Goal: Check status: Check status

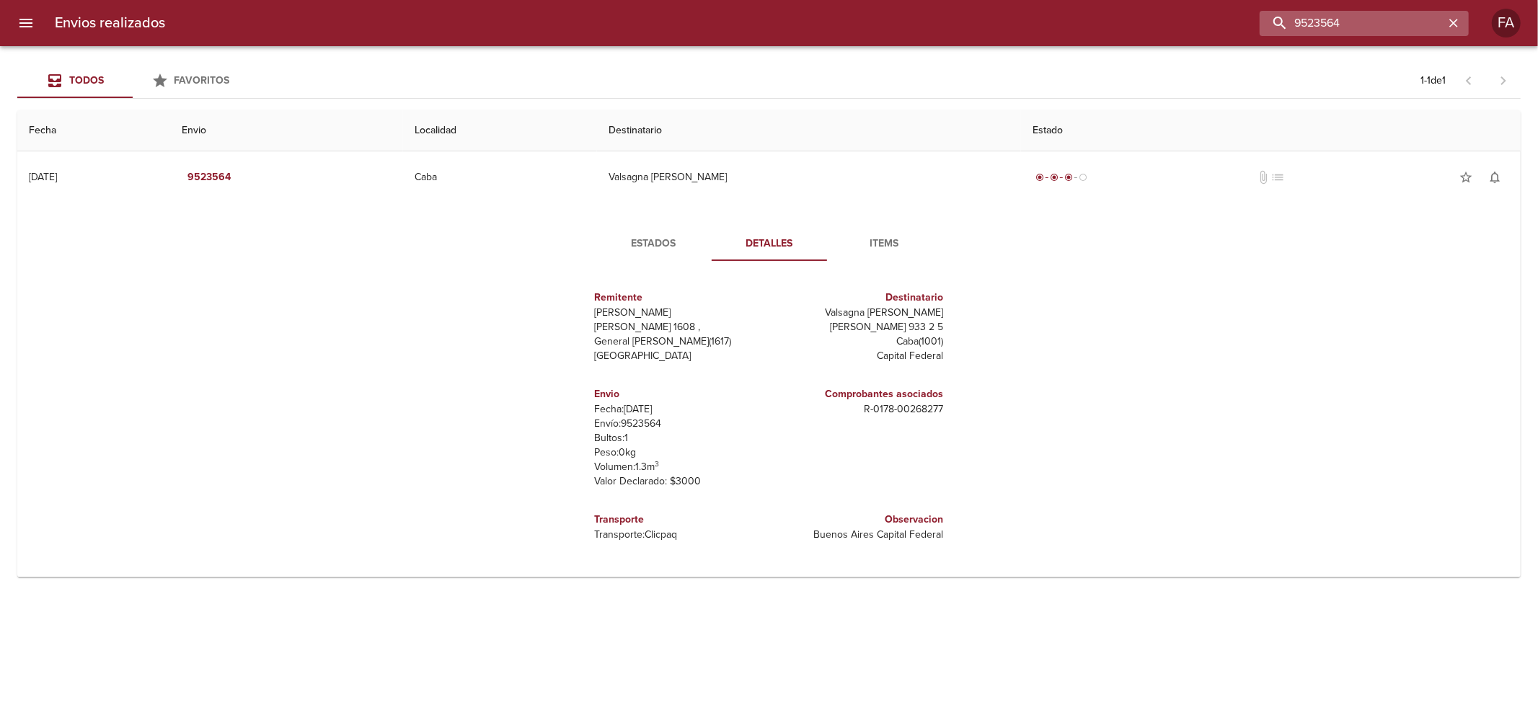
click at [1379, 27] on input "9523564" at bounding box center [1351, 23] width 185 height 25
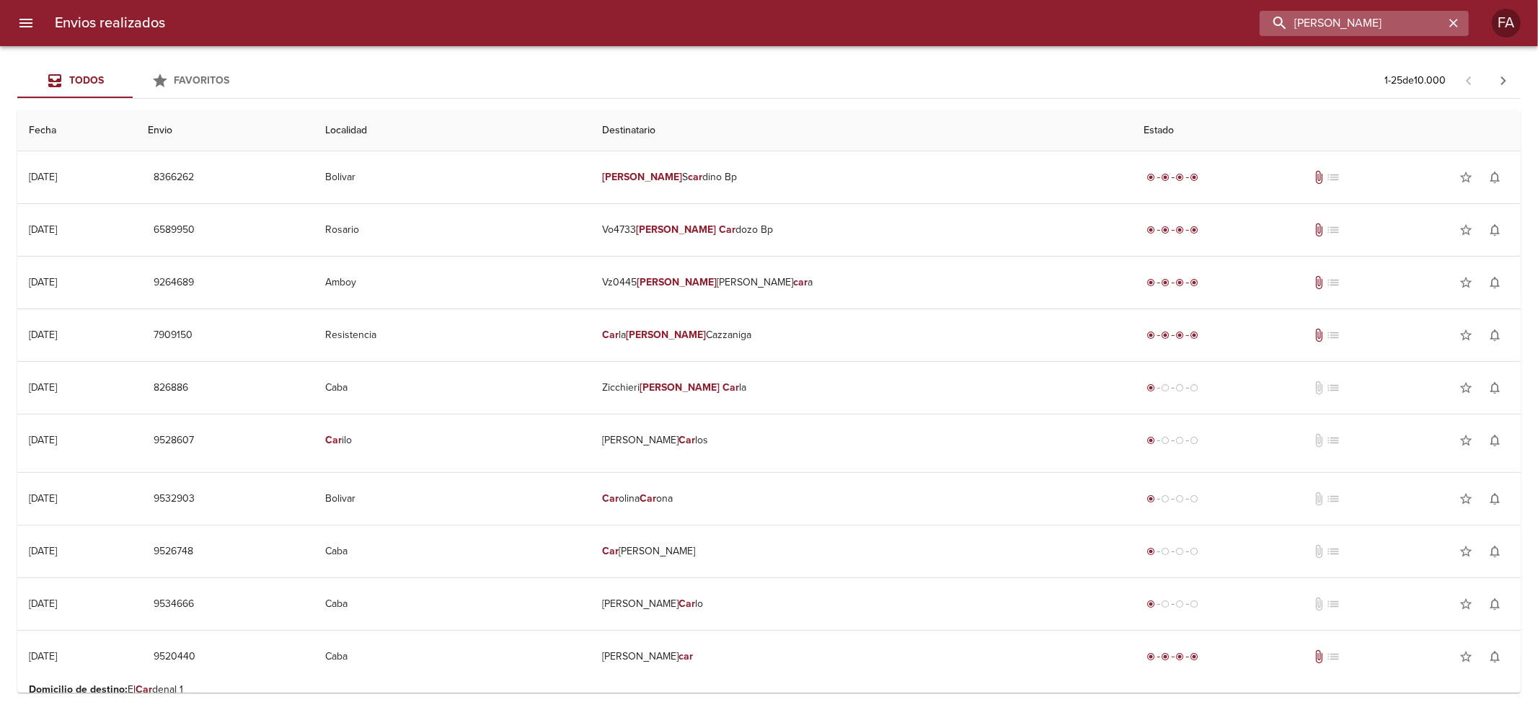
click at [1381, 30] on input "[PERSON_NAME]" at bounding box center [1351, 23] width 185 height 25
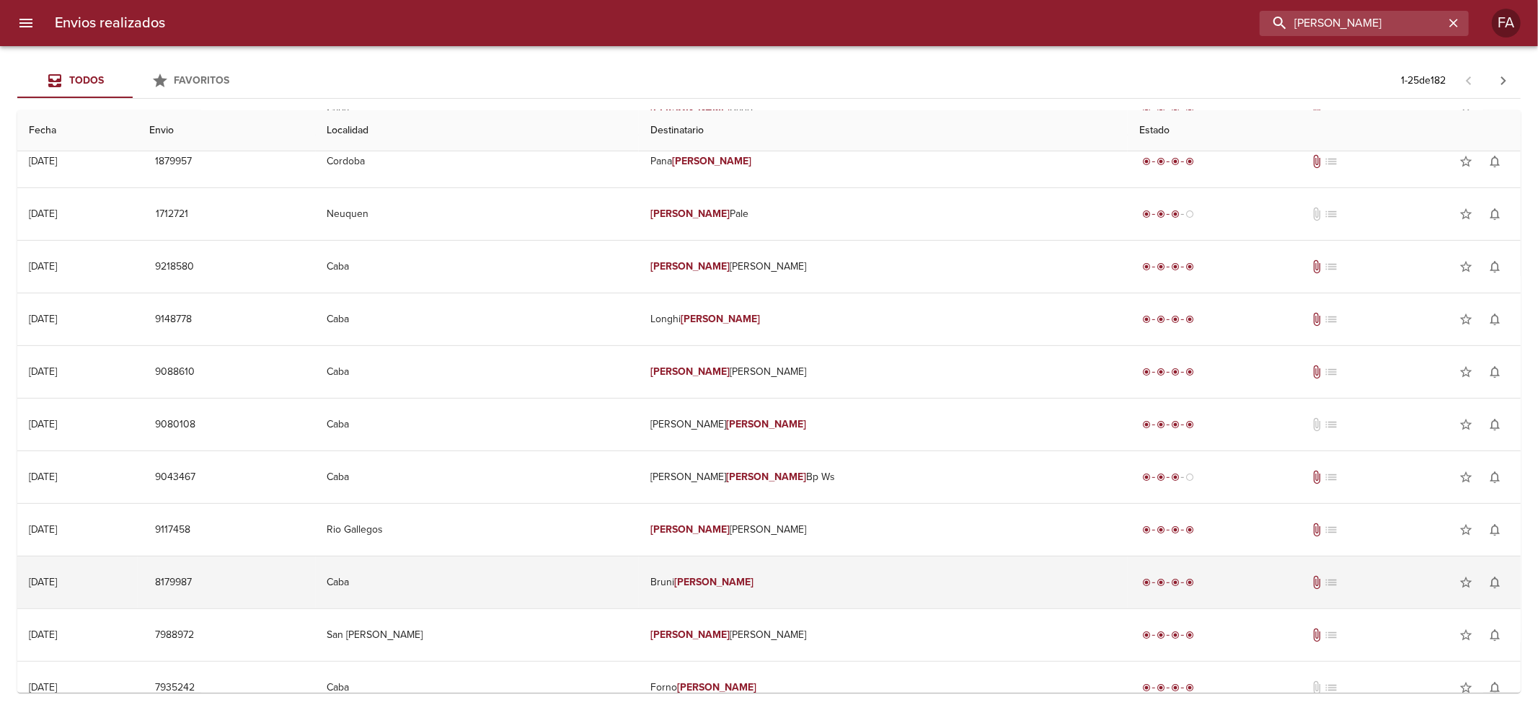
scroll to position [480, 0]
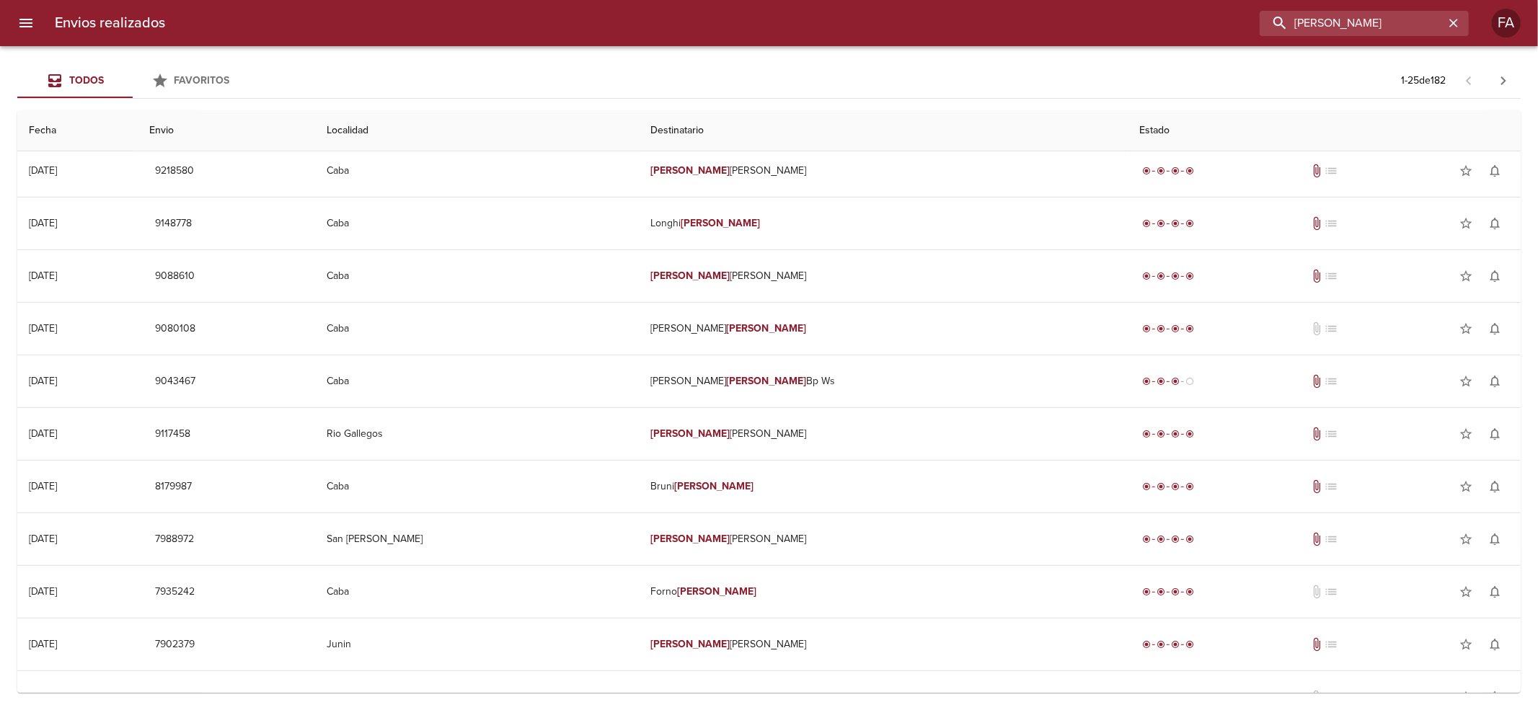
drag, startPoint x: 1416, startPoint y: 33, endPoint x: 551, endPoint y: 146, distance: 872.3
click at [569, 0] on div "Envios realizados [PERSON_NAME] FA Todos Favoritos 1 - 25 de 182 Fecha Envio Lo…" at bounding box center [769, 0] width 1538 height 0
paste input "[PERSON_NAME]"
type input "[PERSON_NAME]"
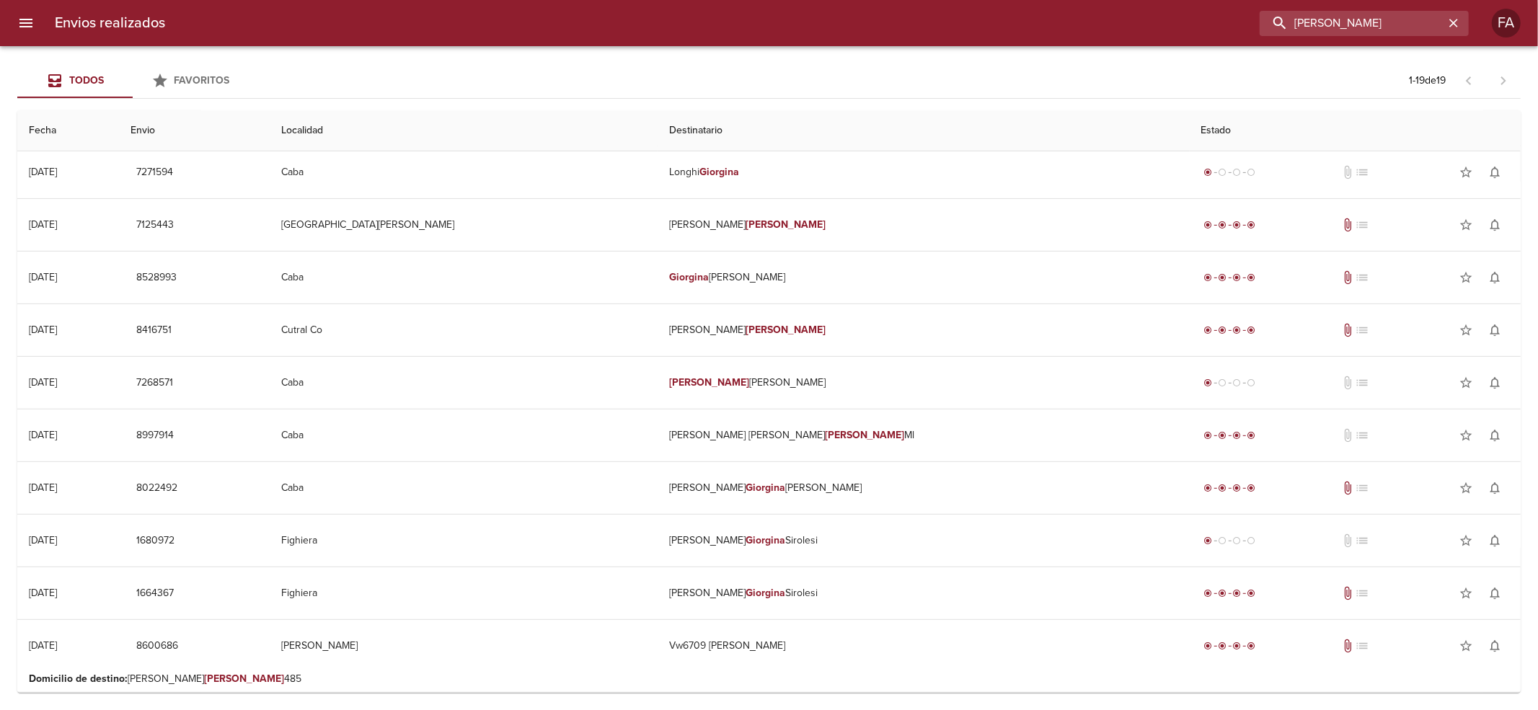
scroll to position [0, 0]
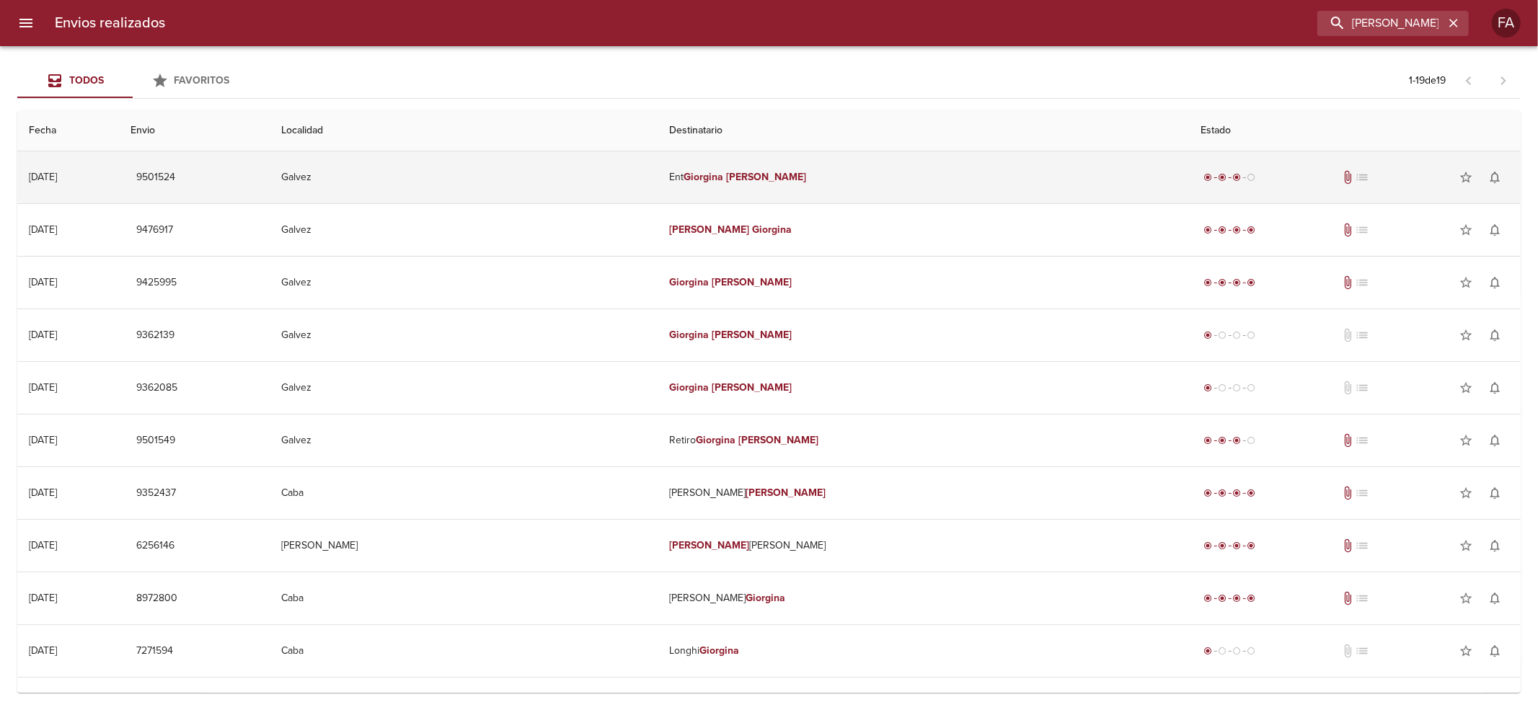
click at [1016, 194] on td "Ent [PERSON_NAME]" at bounding box center [922, 177] width 531 height 52
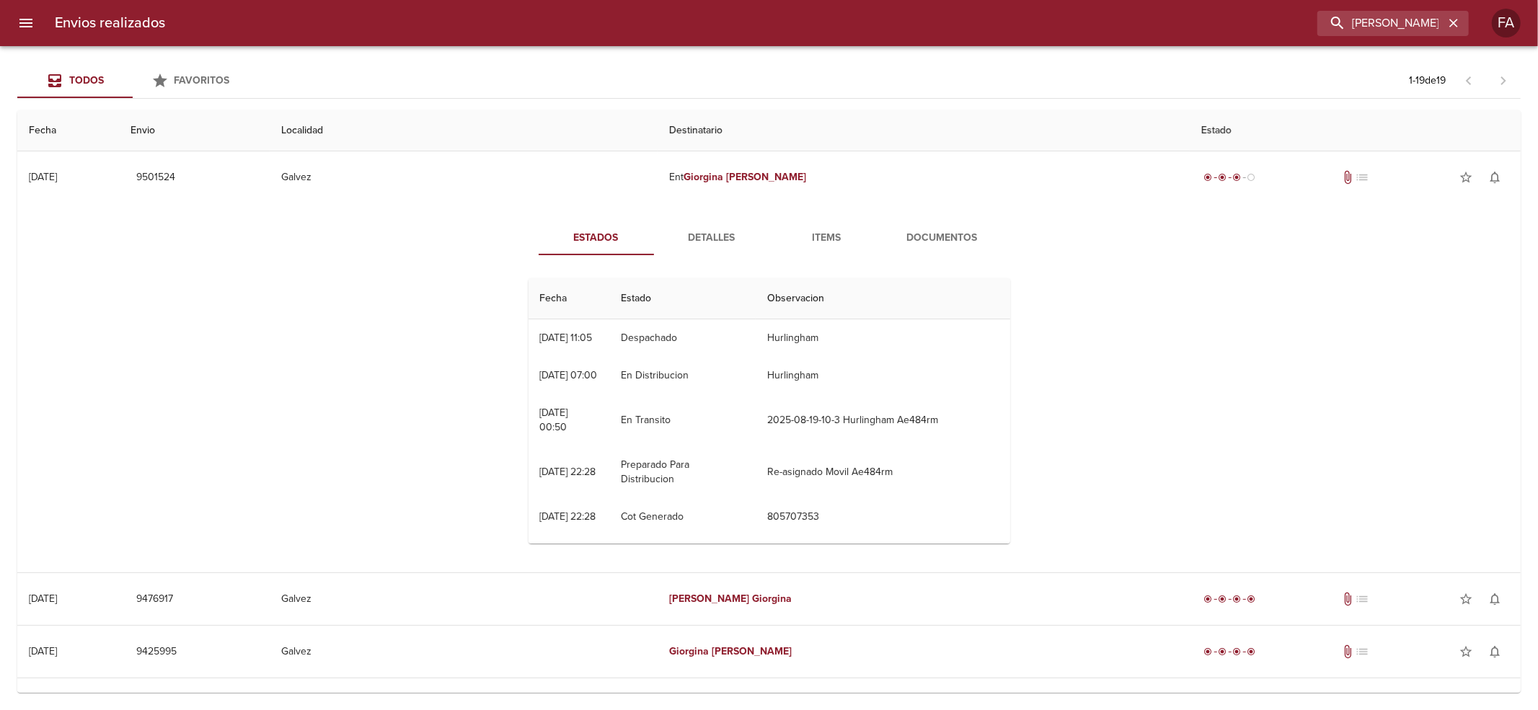
click at [685, 232] on span "Detalles" at bounding box center [711, 238] width 98 height 18
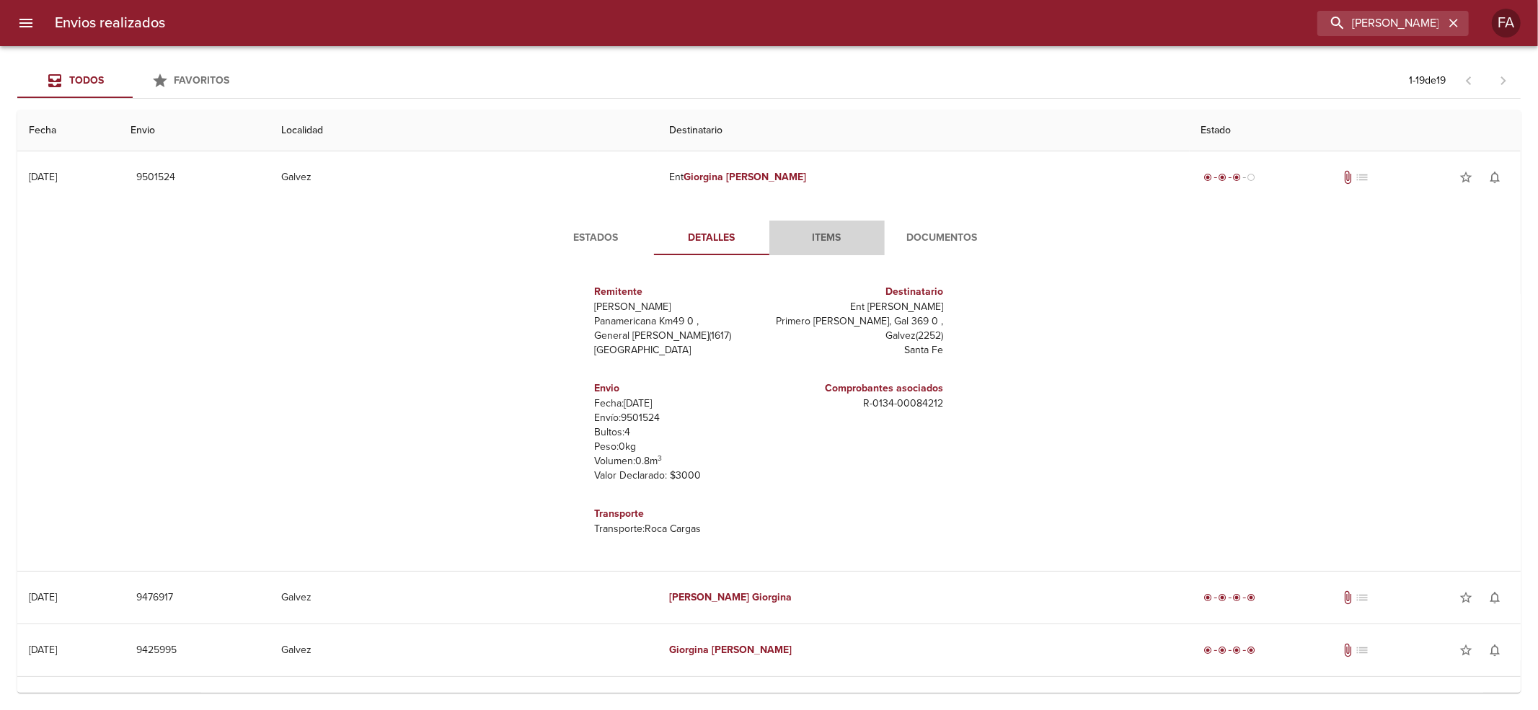
click at [794, 249] on button "Items" at bounding box center [826, 238] width 115 height 35
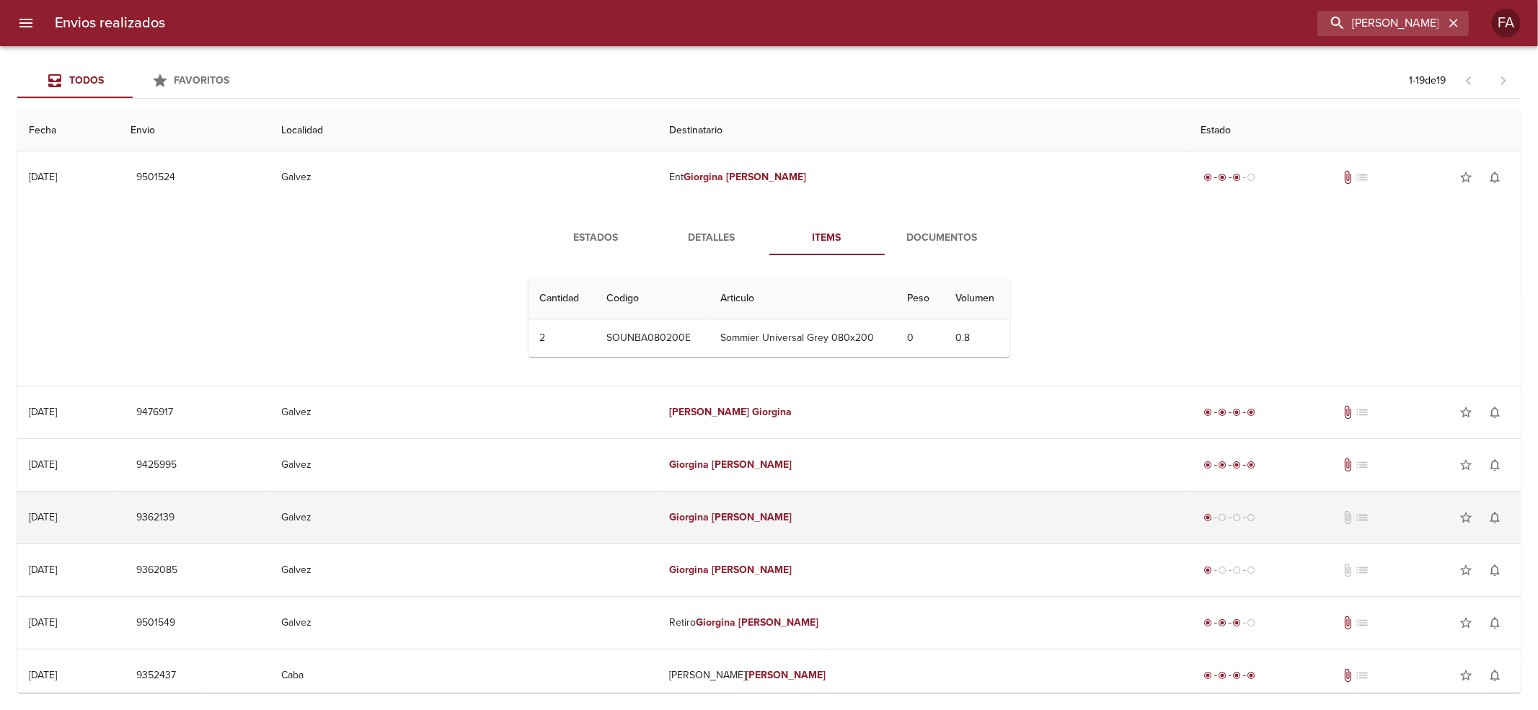
click at [854, 520] on td "[PERSON_NAME]" at bounding box center [922, 518] width 531 height 52
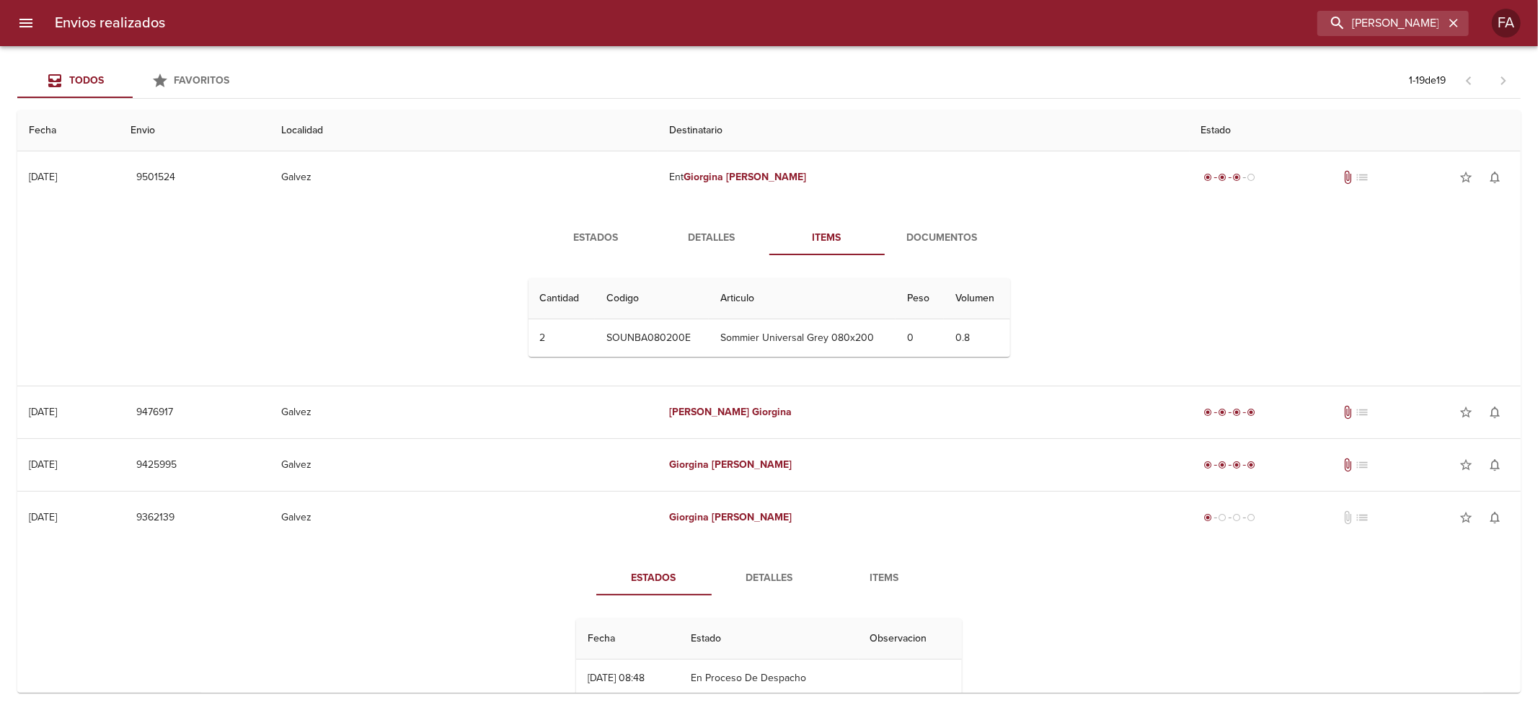
scroll to position [96, 0]
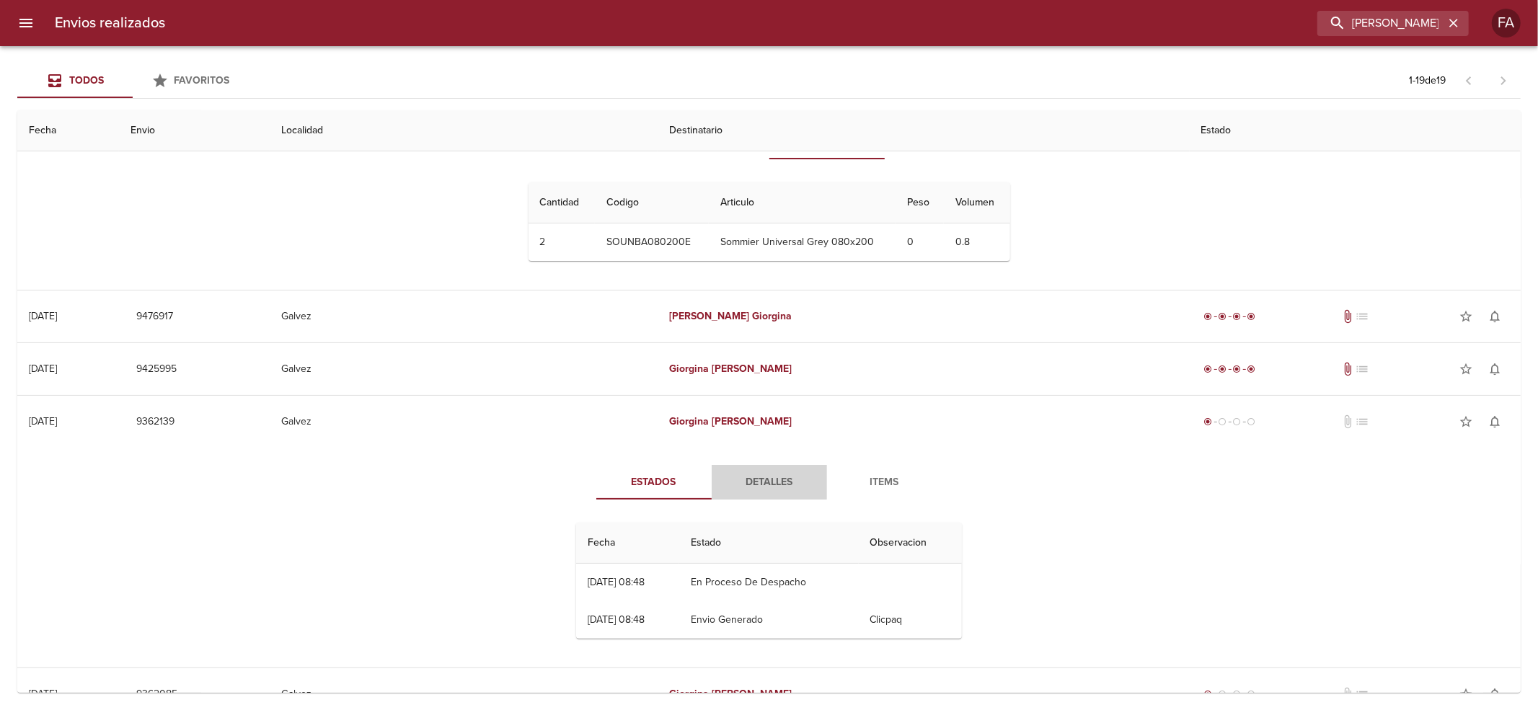
click at [776, 492] on button "Detalles" at bounding box center [768, 482] width 115 height 35
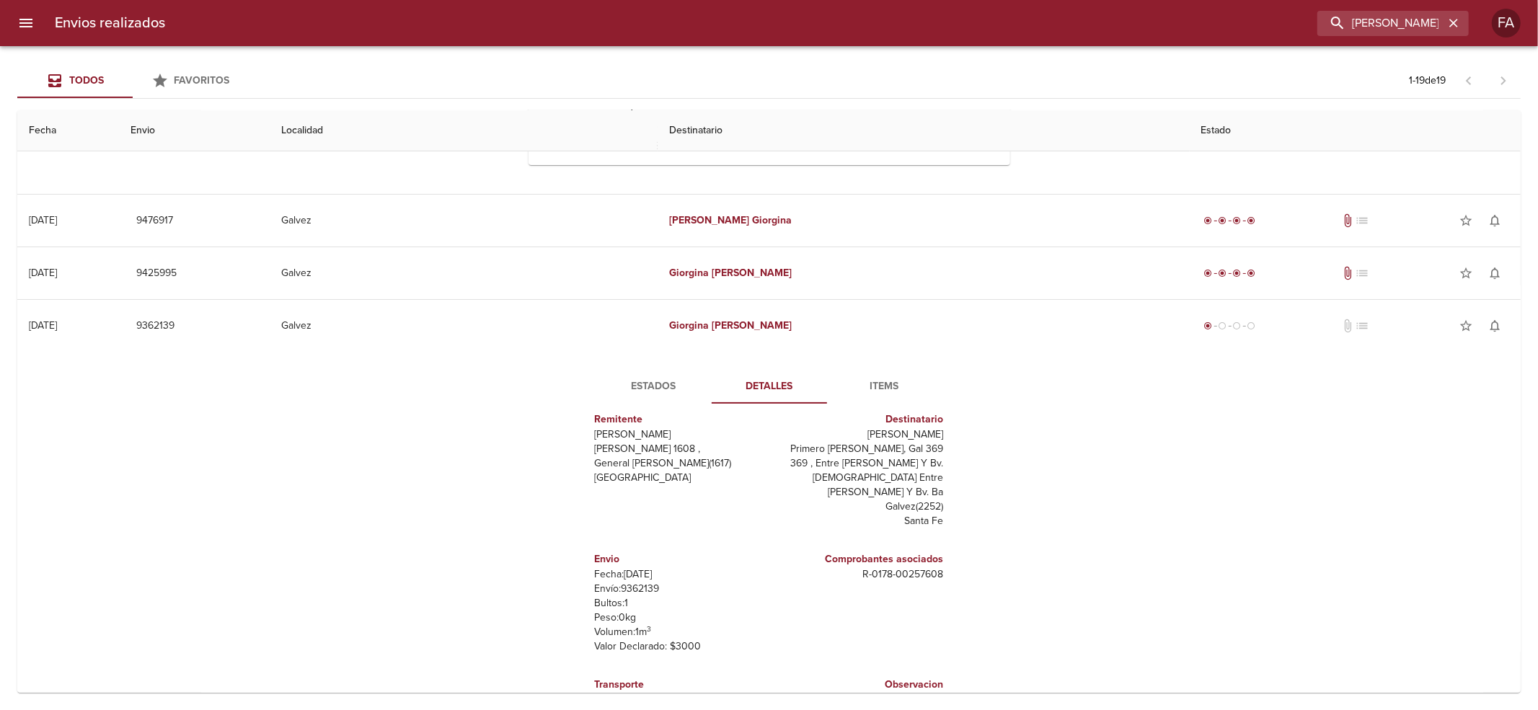
scroll to position [288, 0]
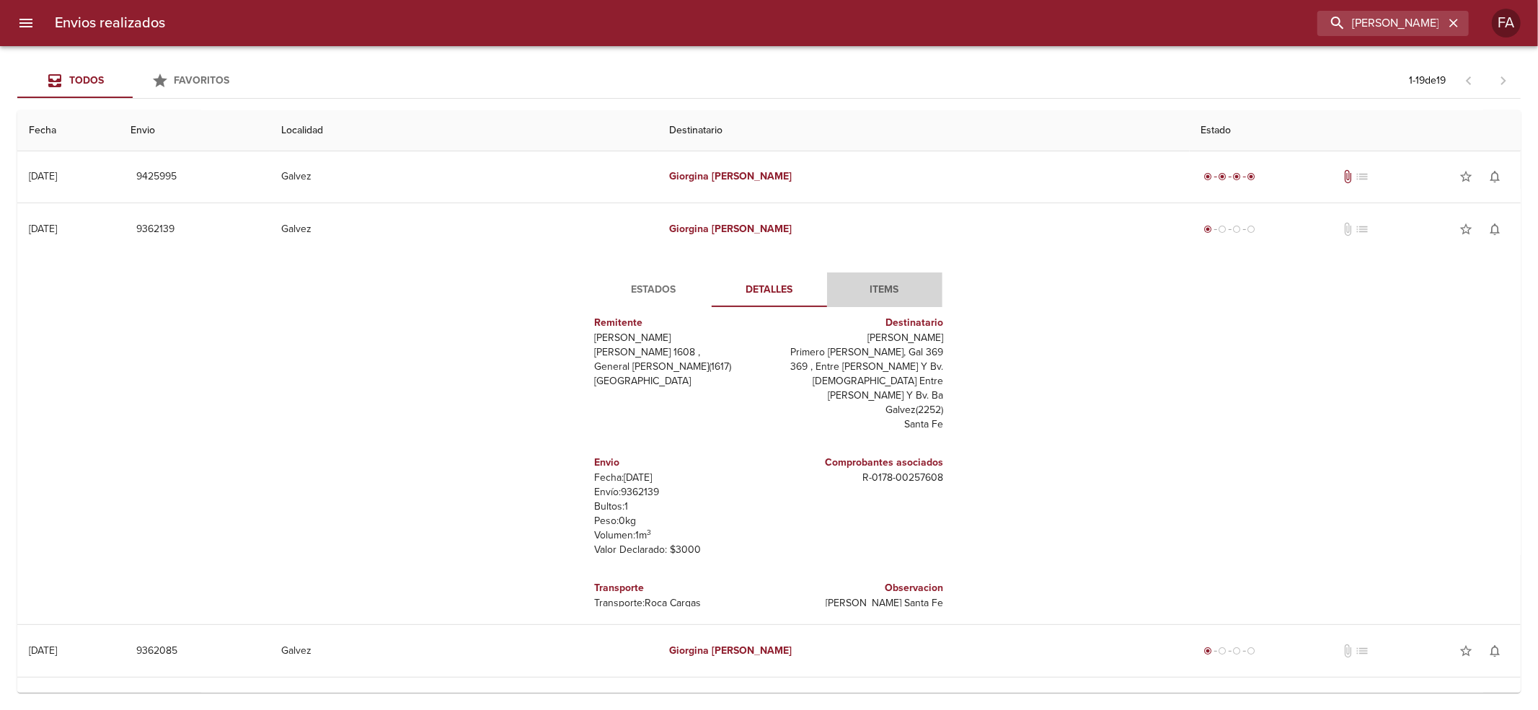
drag, startPoint x: 869, startPoint y: 290, endPoint x: 909, endPoint y: 301, distance: 41.8
click at [872, 290] on span "Items" at bounding box center [884, 290] width 98 height 18
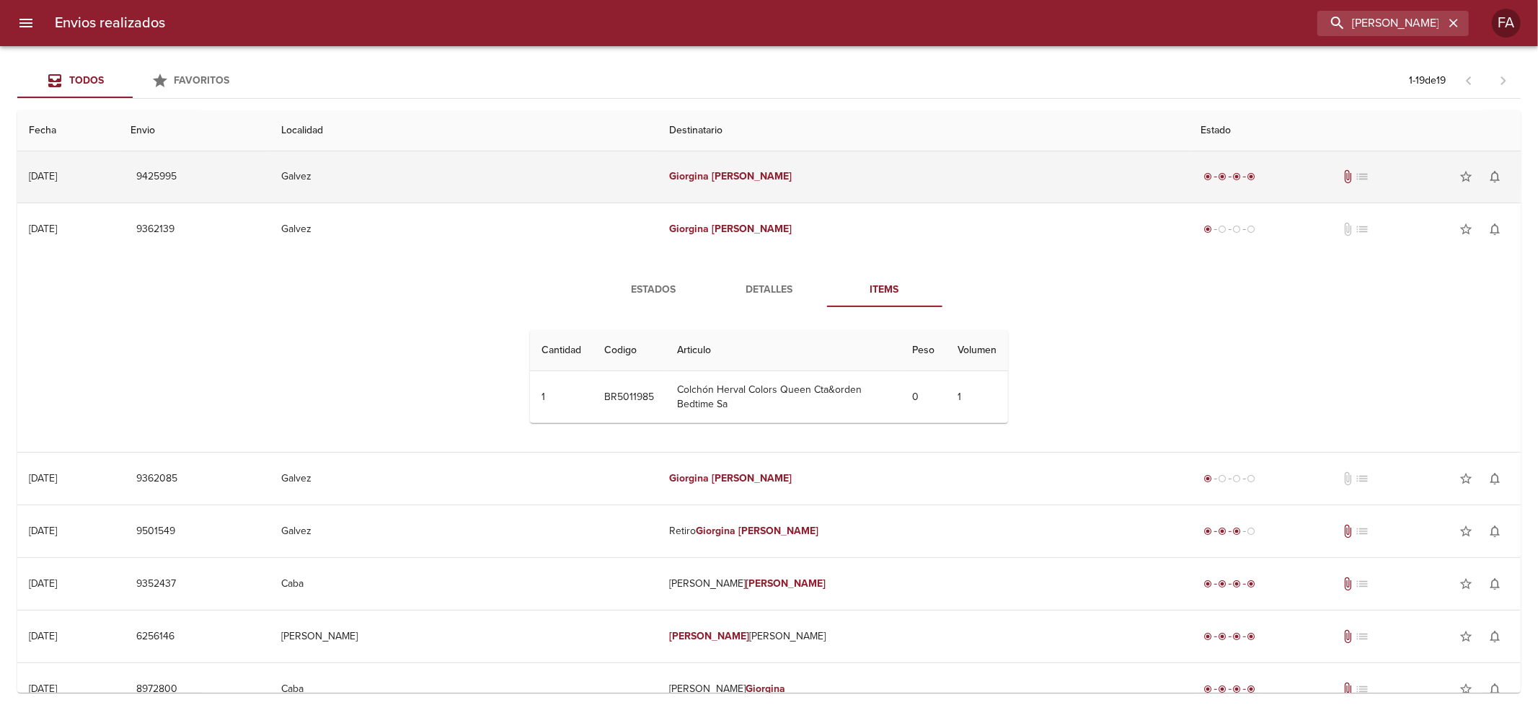
scroll to position [96, 0]
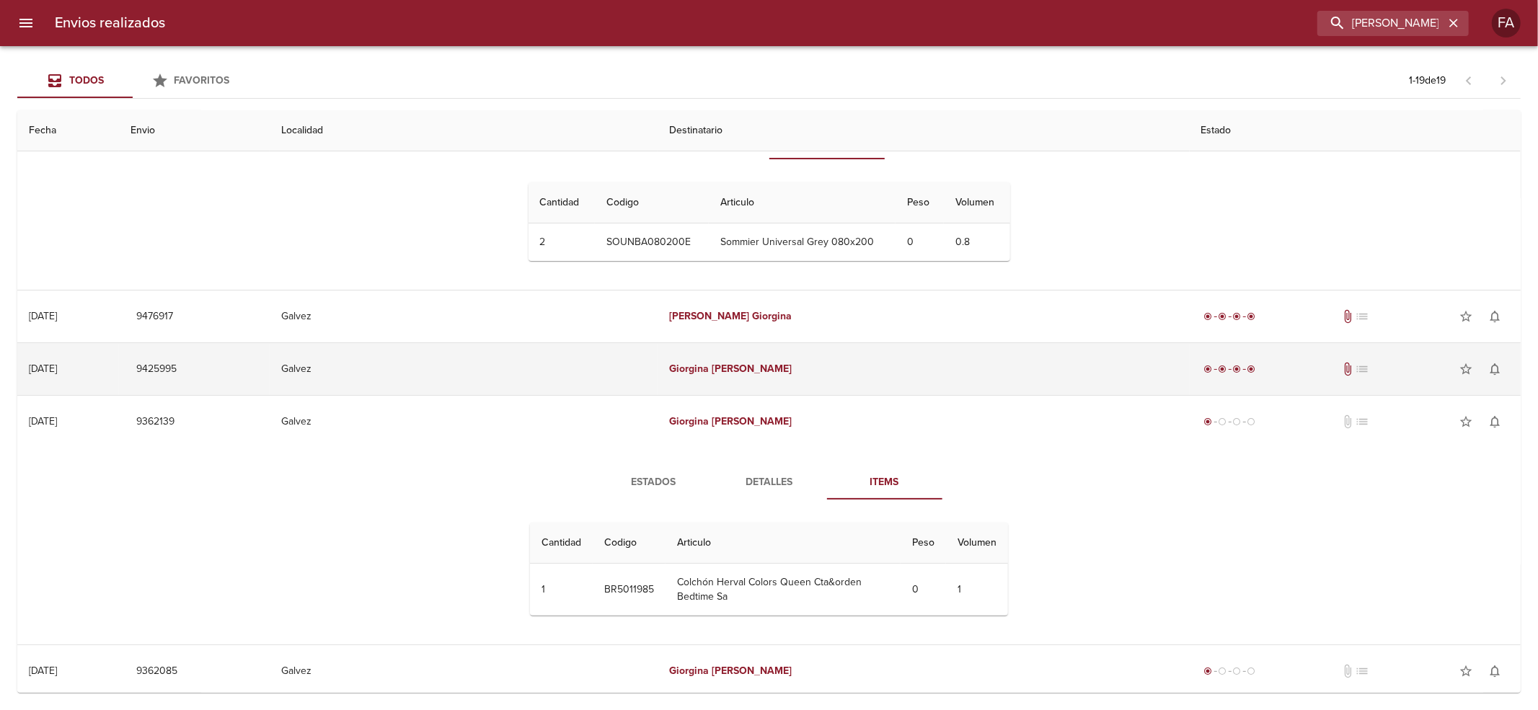
click at [888, 367] on td "[PERSON_NAME]" at bounding box center [922, 369] width 531 height 52
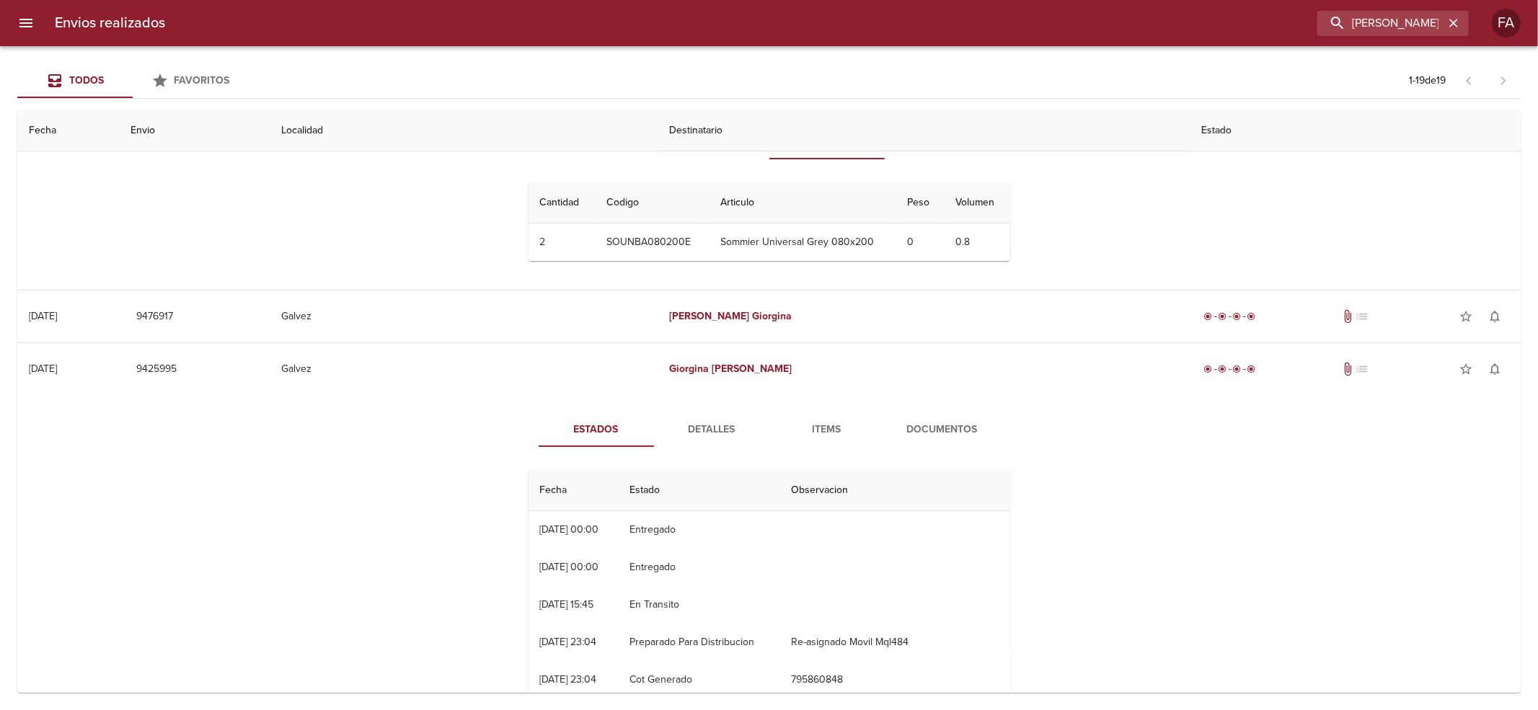
click at [839, 433] on span "Items" at bounding box center [827, 430] width 98 height 18
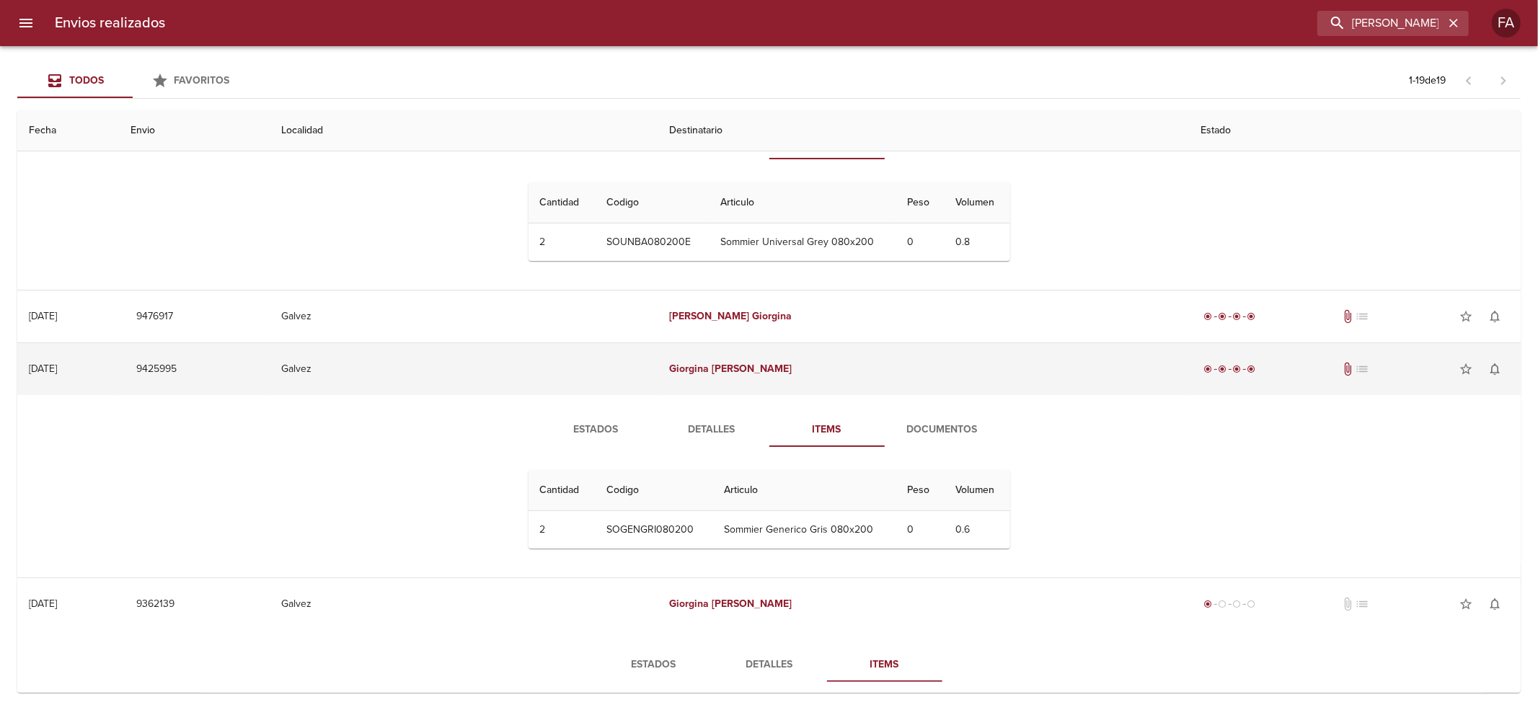
click at [792, 346] on td "[PERSON_NAME]" at bounding box center [922, 369] width 531 height 52
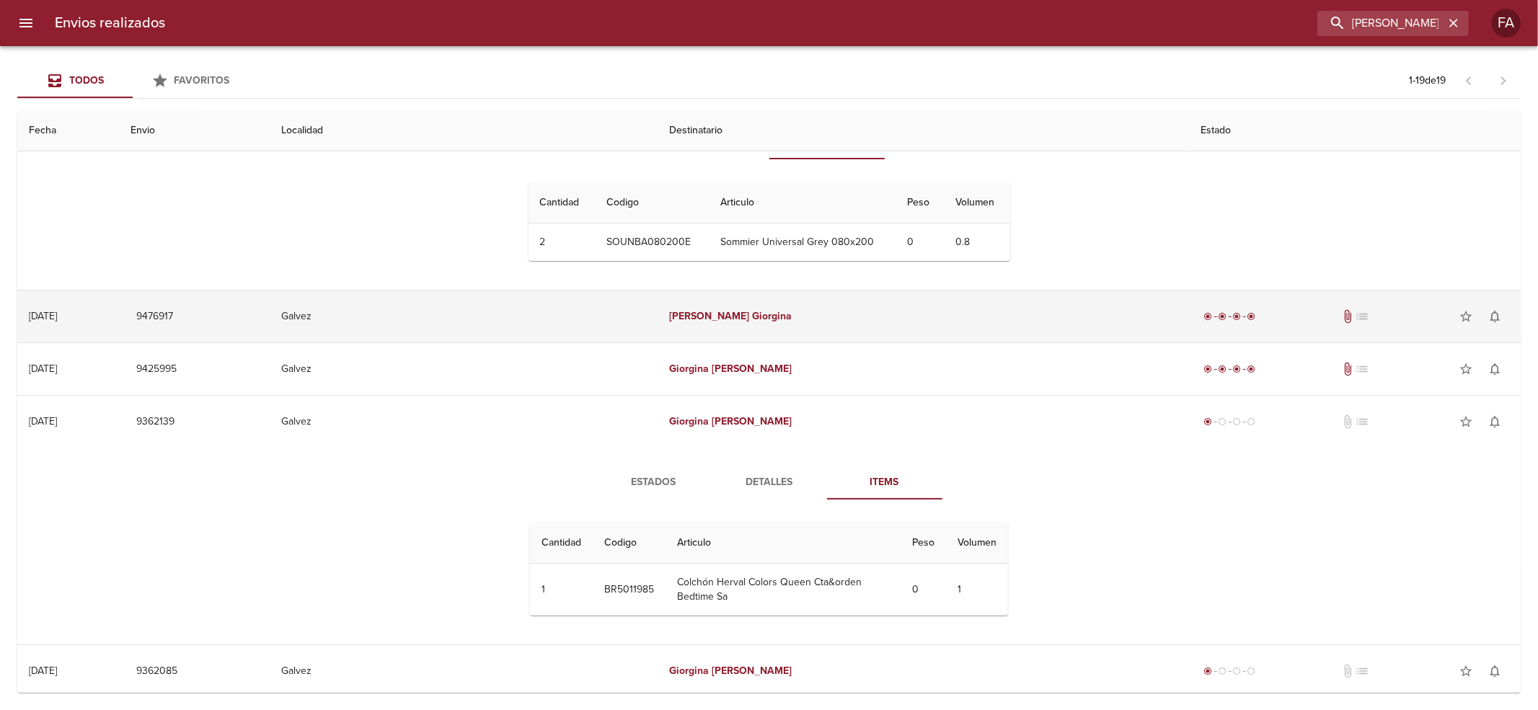
click at [799, 321] on td "[PERSON_NAME]" at bounding box center [922, 317] width 531 height 52
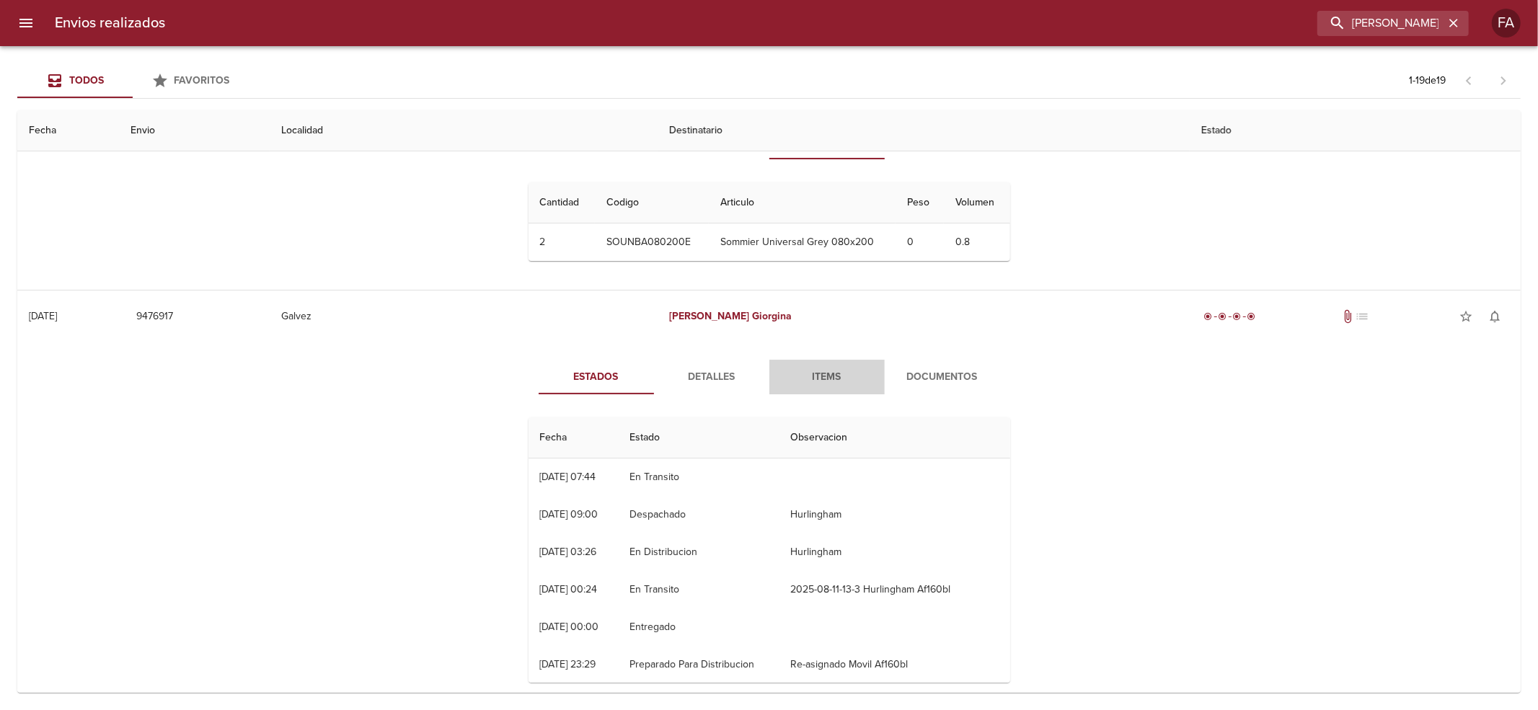
click at [852, 389] on button "Items" at bounding box center [826, 377] width 115 height 35
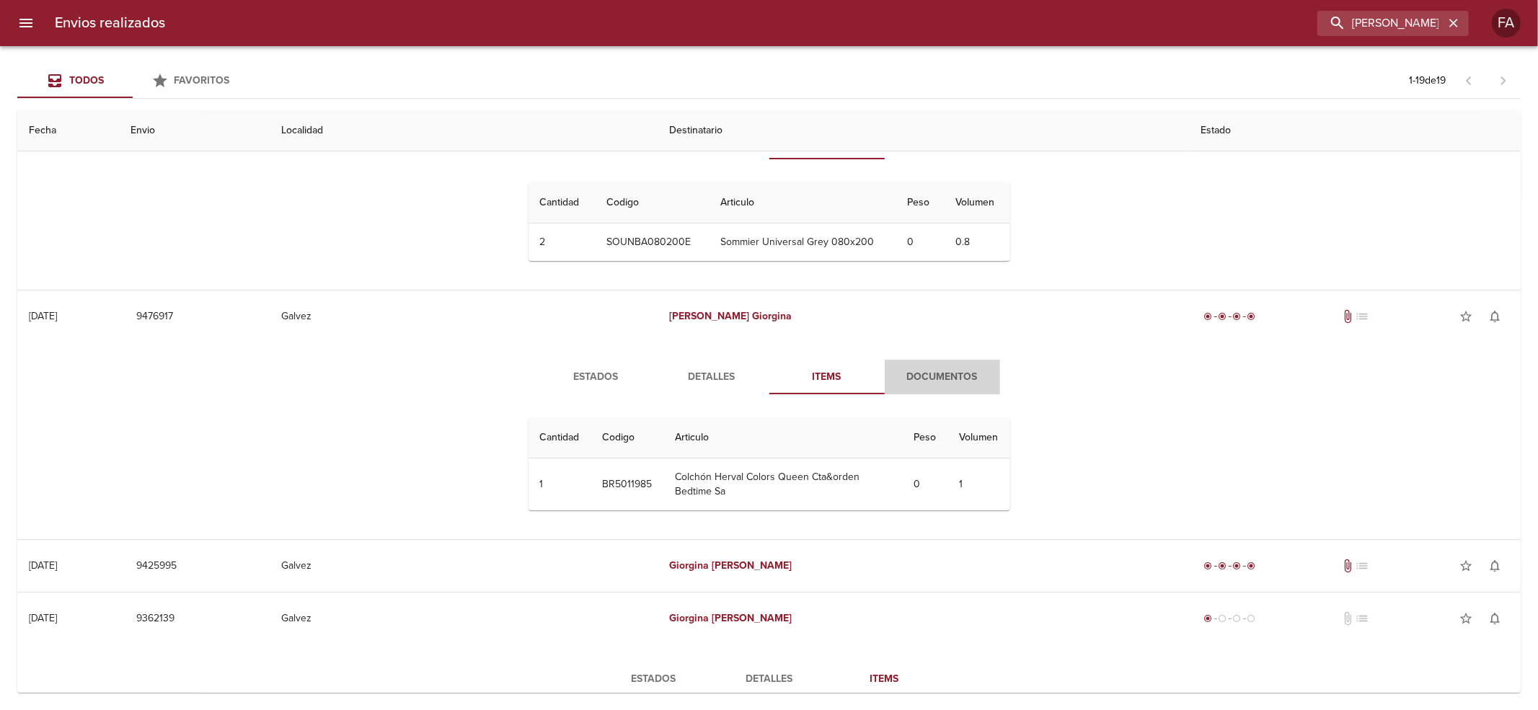
click at [979, 375] on span "Documentos" at bounding box center [942, 377] width 98 height 18
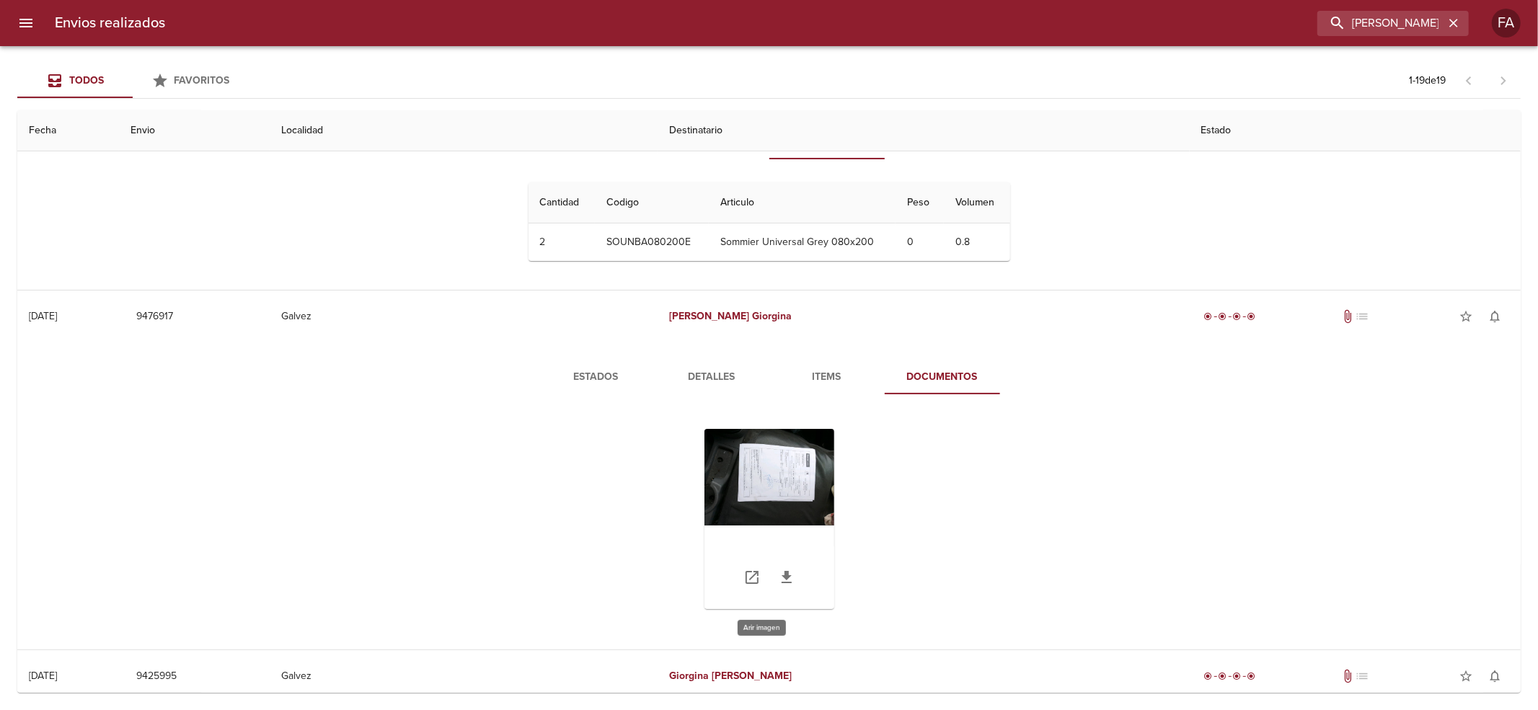
click at [803, 491] on div "Tabla de envíos del cliente" at bounding box center [769, 519] width 130 height 180
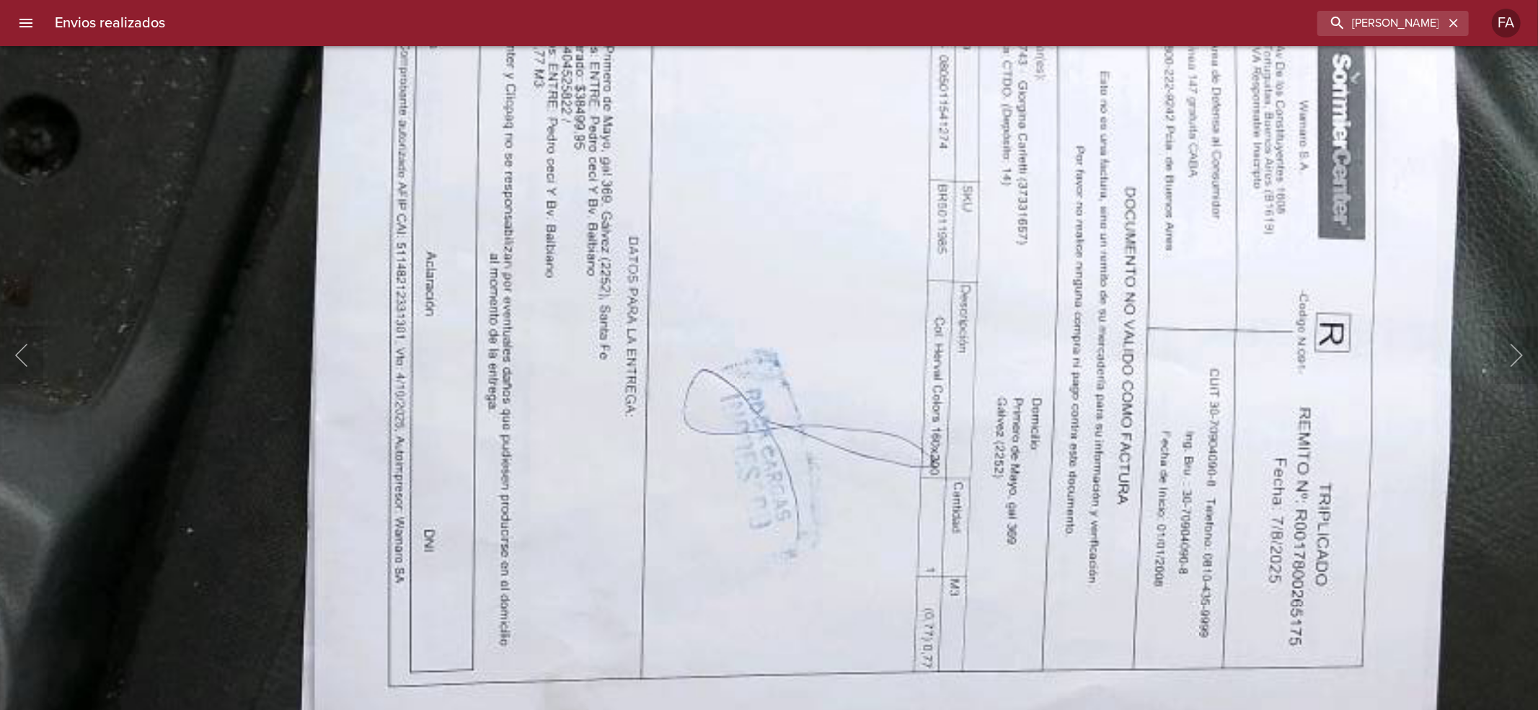
click at [823, 564] on img "Lightbox" at bounding box center [768, 388] width 1926 height 1429
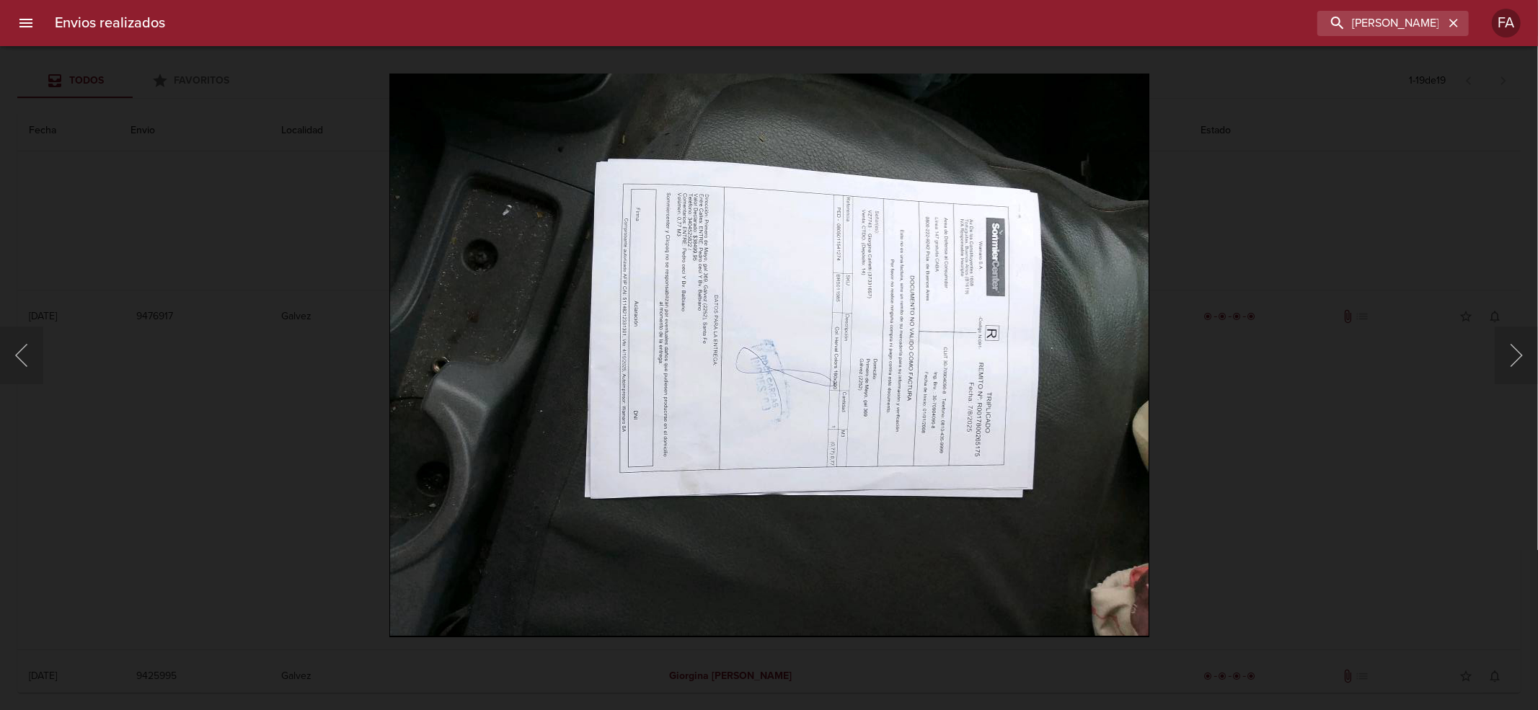
click at [1344, 430] on div "Lightbox" at bounding box center [769, 355] width 1538 height 710
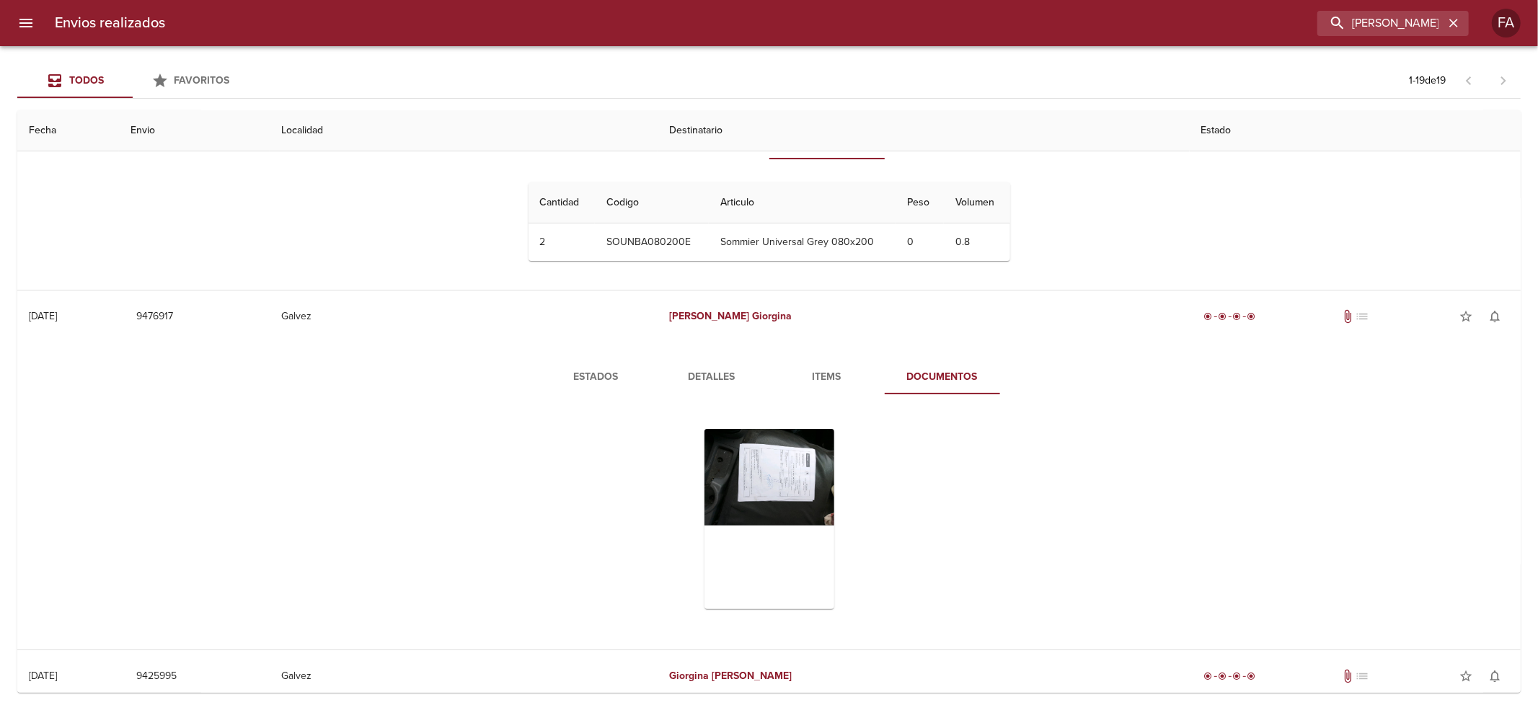
scroll to position [288, 0]
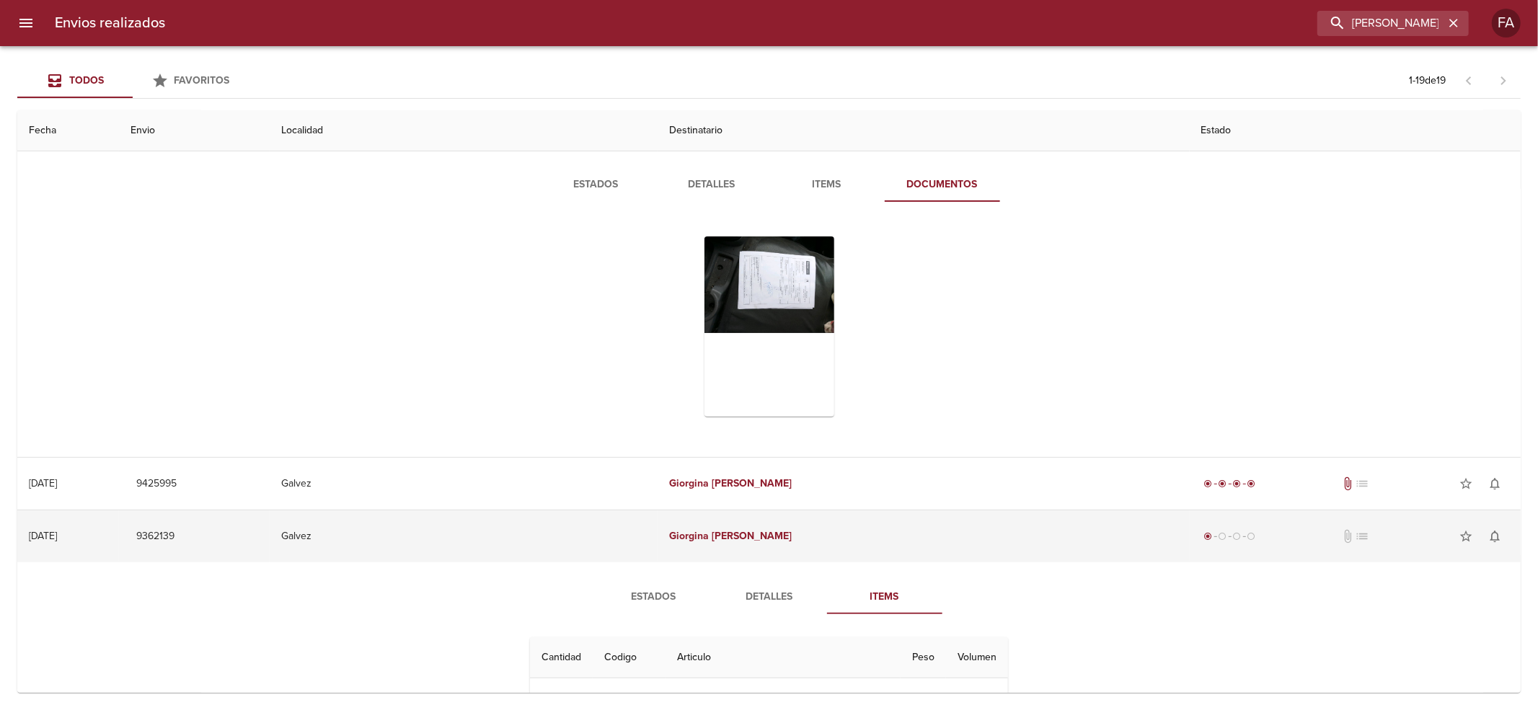
click at [918, 540] on td "[PERSON_NAME]" at bounding box center [922, 536] width 531 height 52
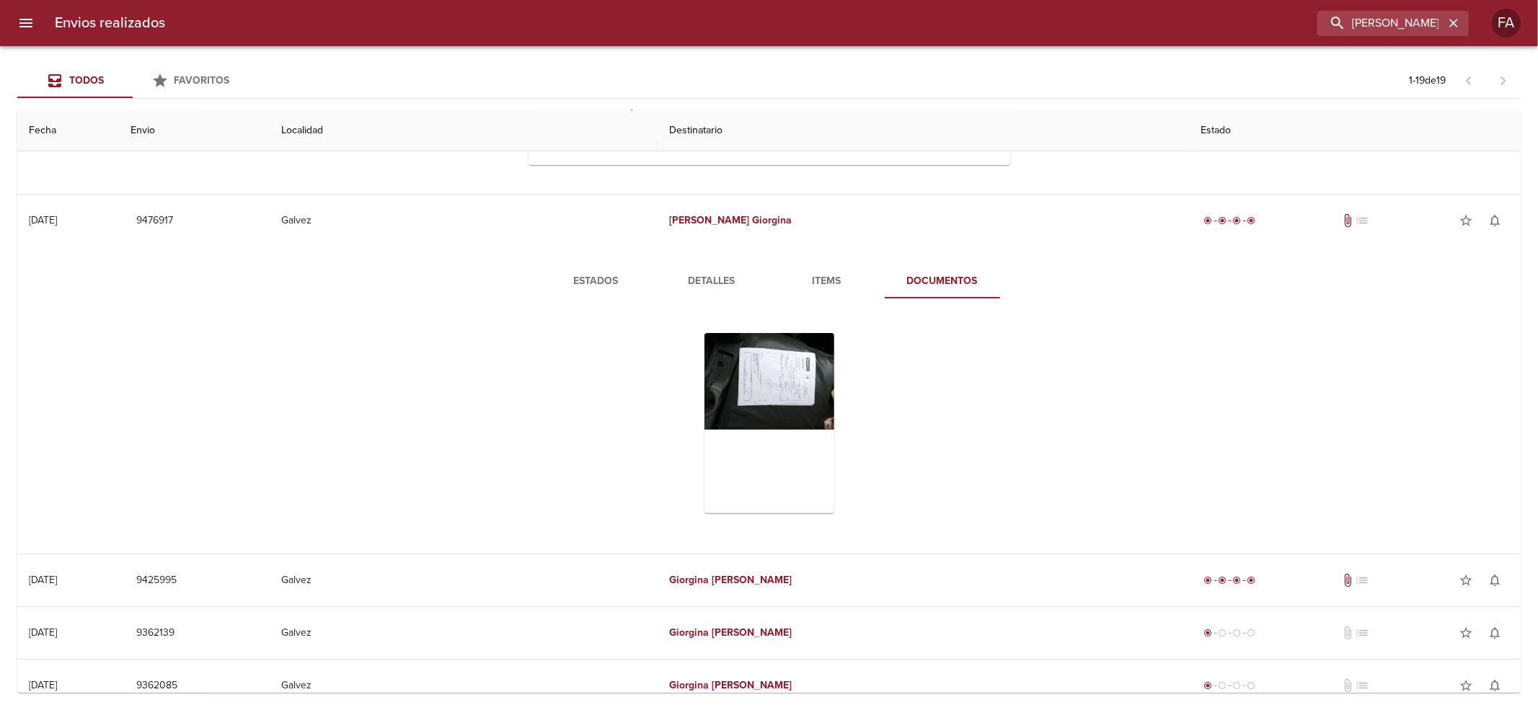
scroll to position [0, 0]
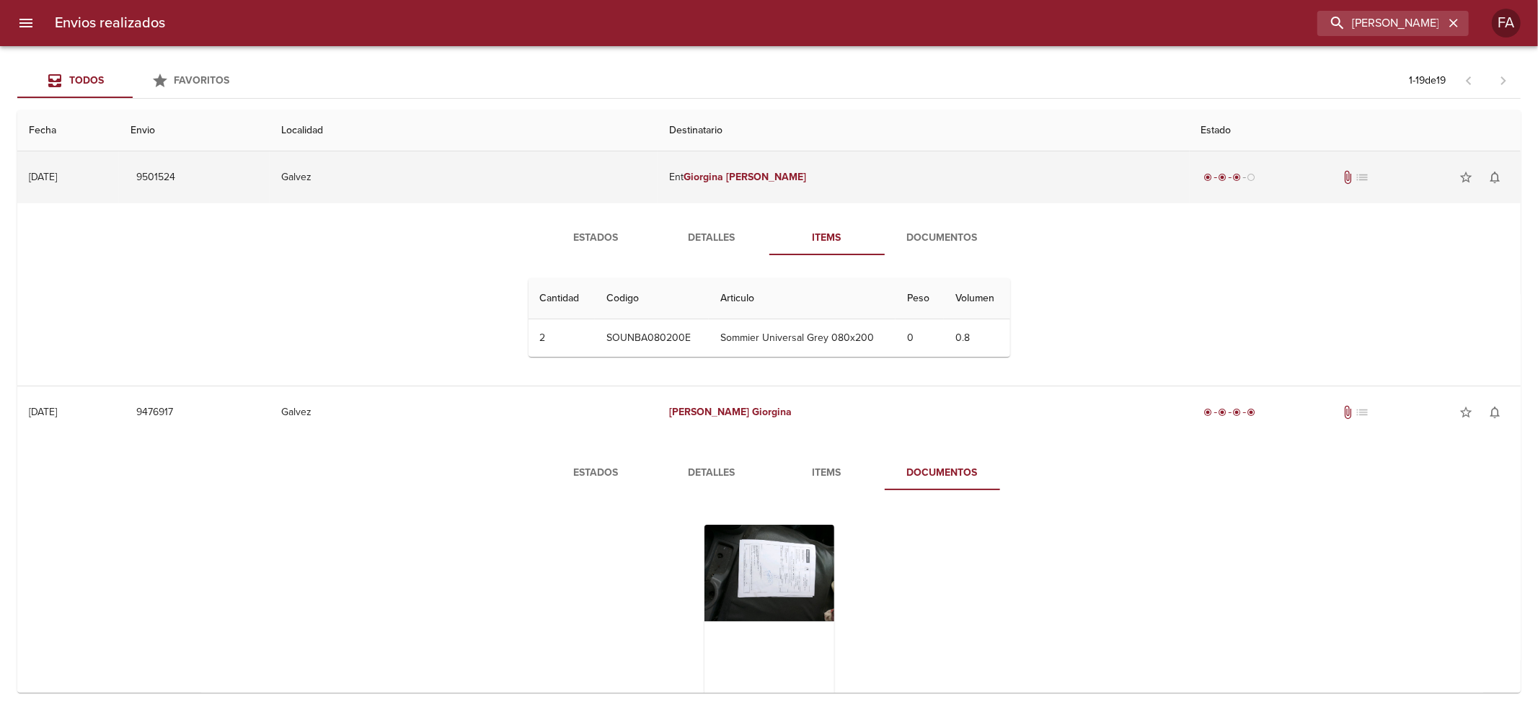
click at [891, 170] on td "Ent [PERSON_NAME]" at bounding box center [922, 177] width 531 height 52
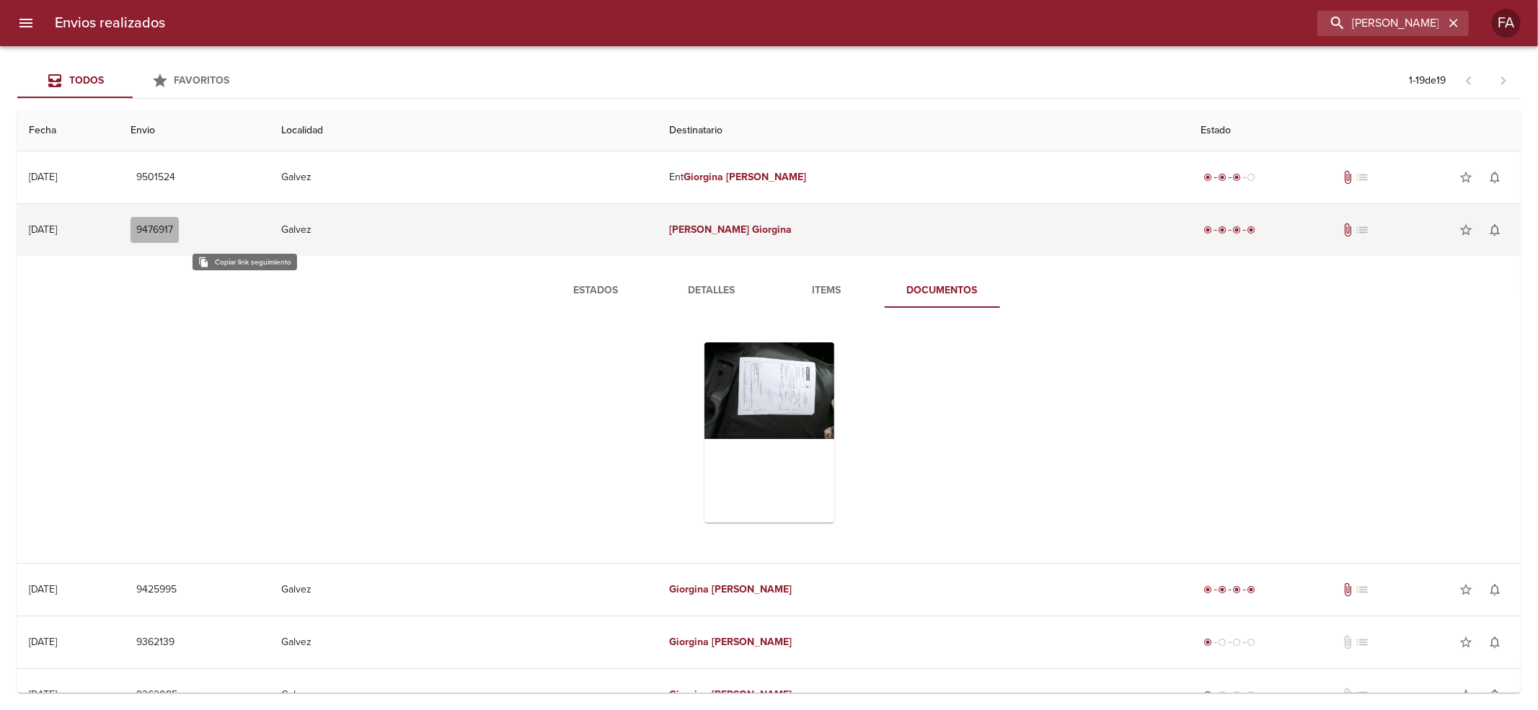
click at [173, 237] on span "9476917" at bounding box center [154, 230] width 37 height 18
